Goal: Information Seeking & Learning: Learn about a topic

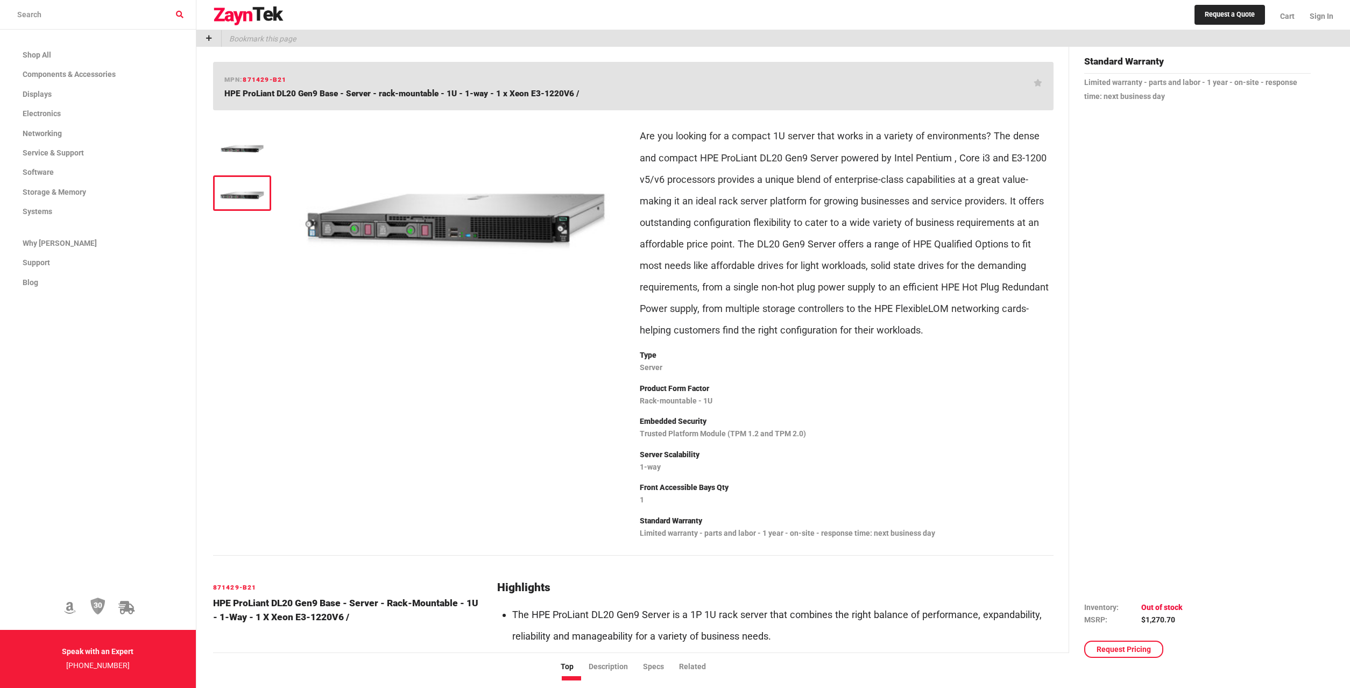
click at [223, 182] on img at bounding box center [242, 191] width 47 height 21
click at [467, 228] on img at bounding box center [456, 191] width 326 height 144
click at [386, 203] on img at bounding box center [456, 191] width 326 height 144
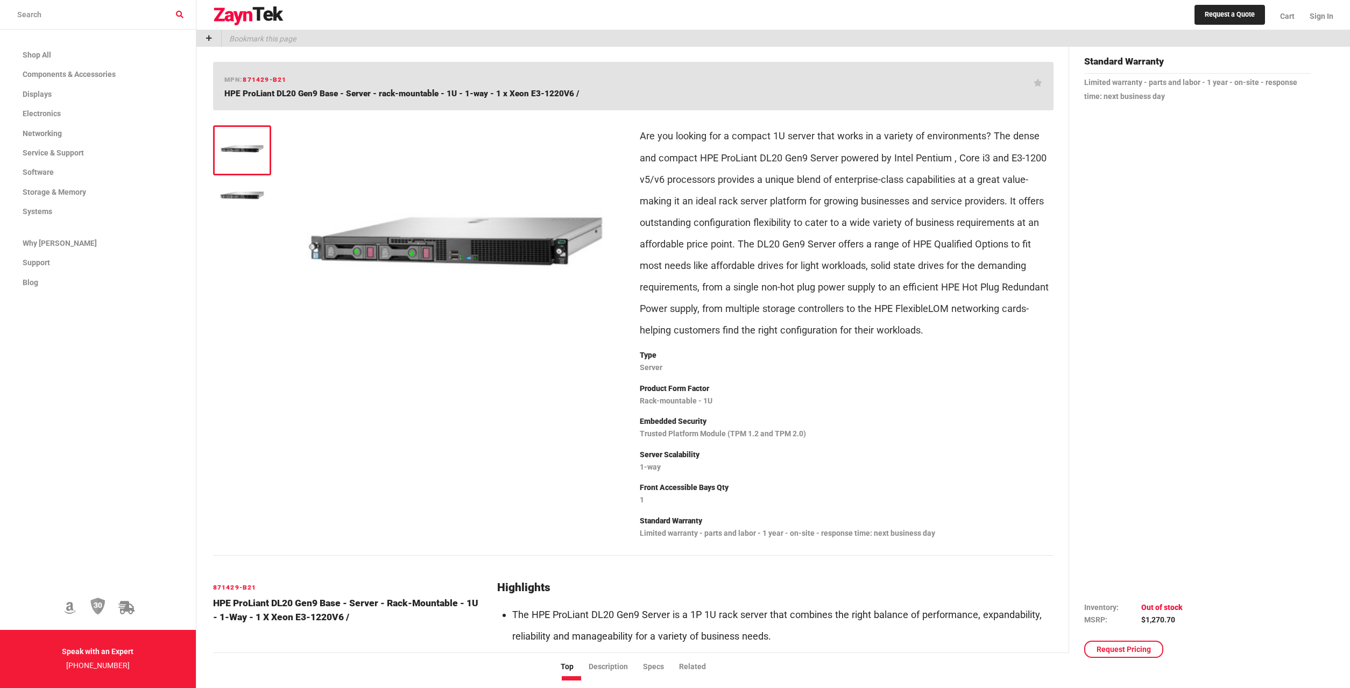
click at [508, 255] on img at bounding box center [456, 241] width 326 height 244
